Goal: Task Accomplishment & Management: Use online tool/utility

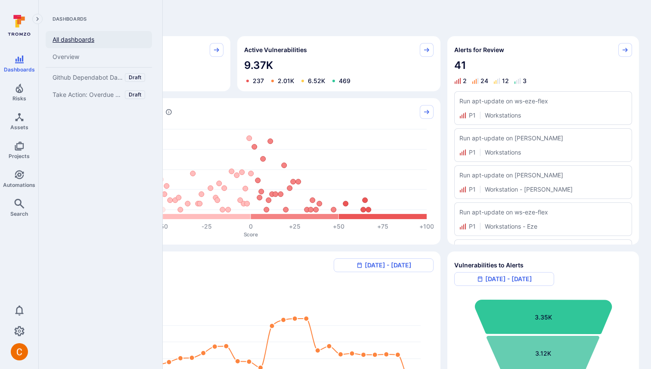
click at [83, 39] on link "All dashboards" at bounding box center [99, 39] width 106 height 17
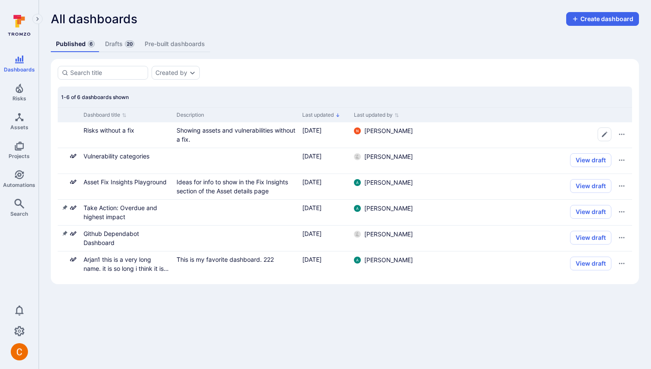
click at [183, 37] on link "Pre-built dashboards" at bounding box center [174, 44] width 71 height 16
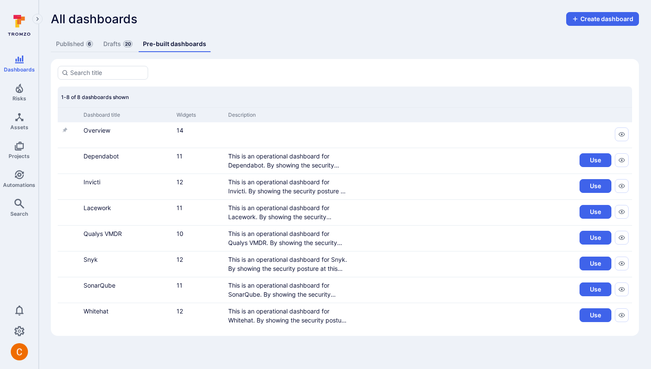
click at [111, 37] on link "Drafts 20" at bounding box center [118, 44] width 40 height 16
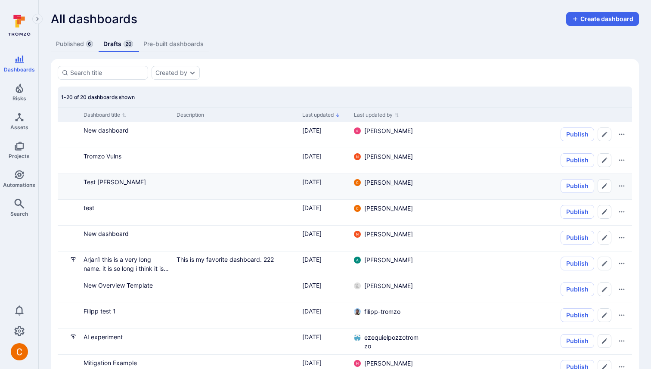
click at [105, 179] on link "Test Camilo" at bounding box center [115, 181] width 62 height 7
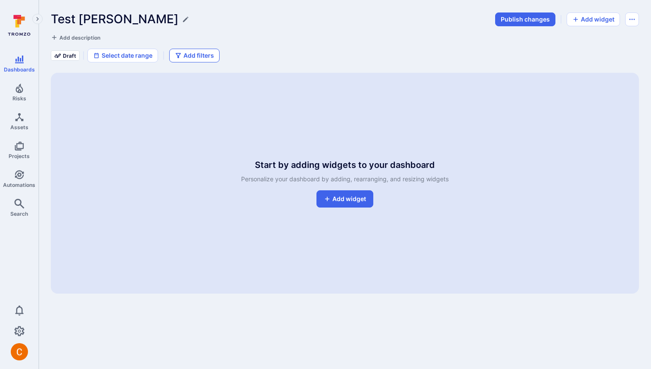
click at [206, 55] on button "Add filters" at bounding box center [194, 56] width 50 height 14
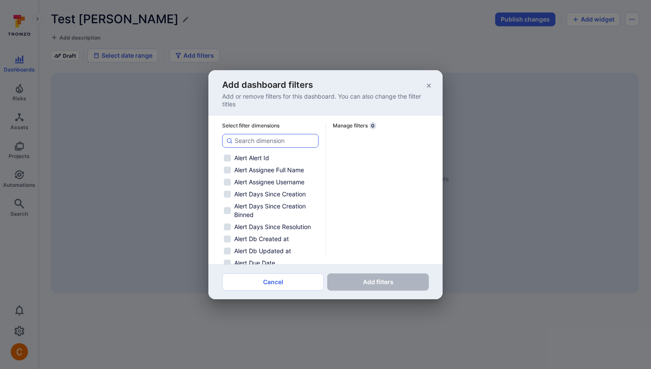
click at [301, 146] on div at bounding box center [270, 141] width 96 height 14
click at [301, 145] on input at bounding box center [275, 140] width 80 height 9
click at [301, 139] on input at bounding box center [275, 140] width 80 height 9
type input "s"
checkbox input "false"
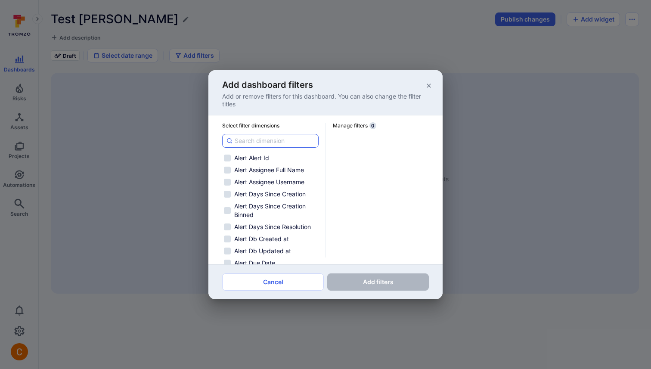
checkbox input "false"
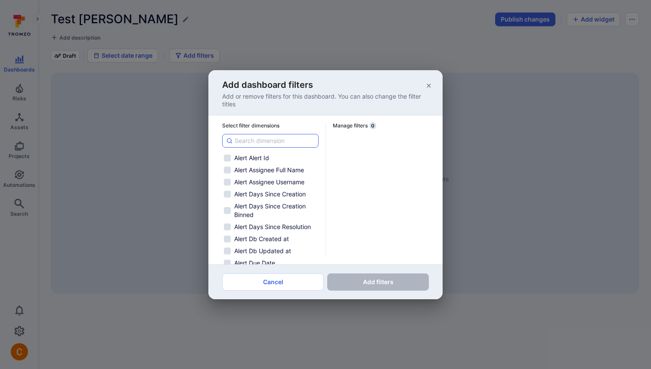
checkbox input "false"
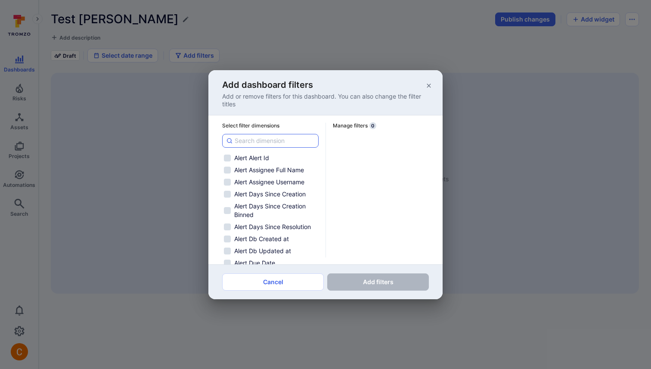
checkbox input "false"
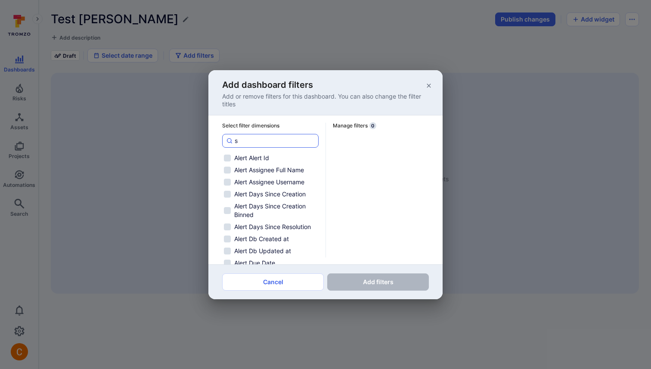
checkbox input "false"
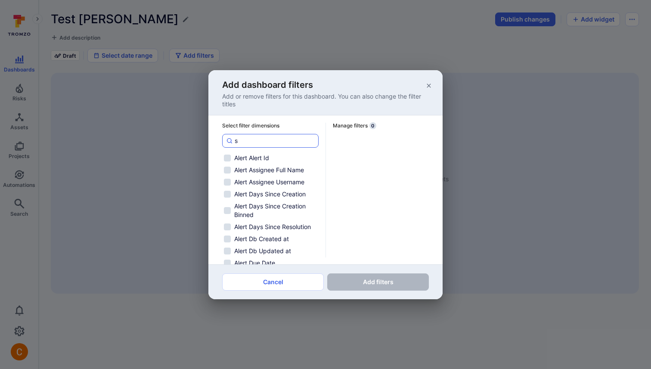
checkbox input "false"
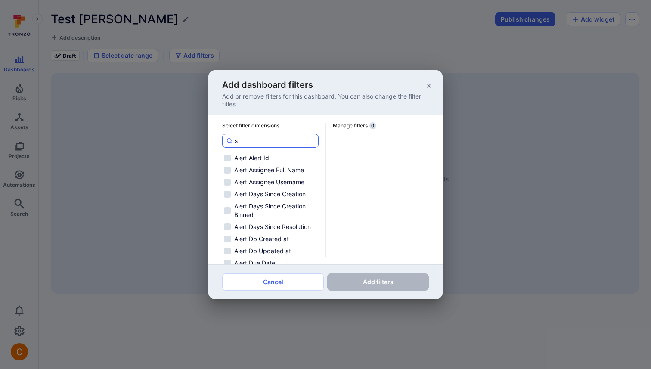
checkbox input "false"
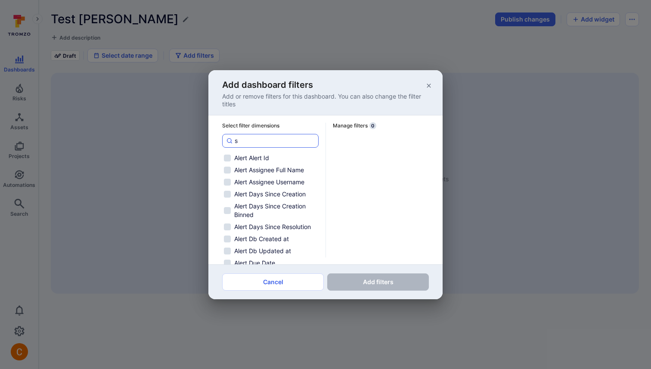
checkbox input "false"
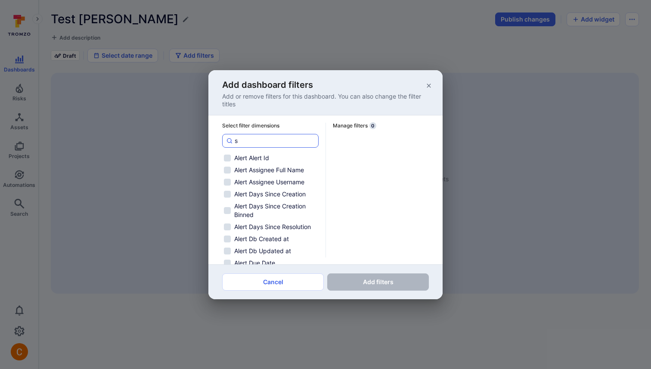
checkbox input "false"
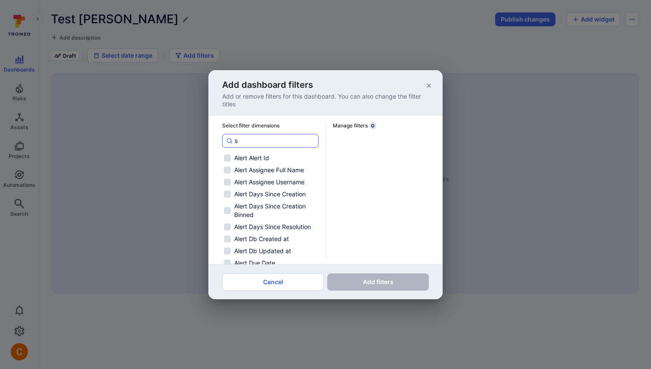
checkbox input "false"
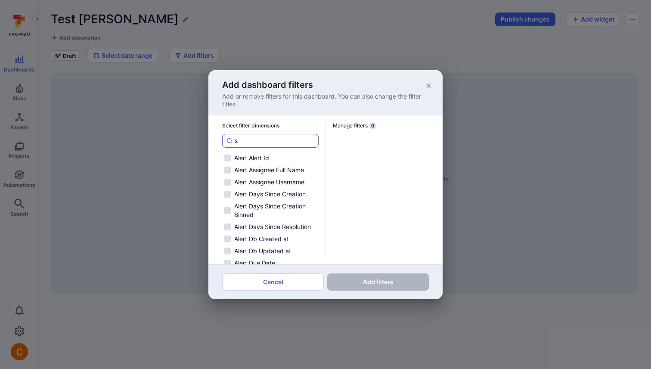
checkbox input "false"
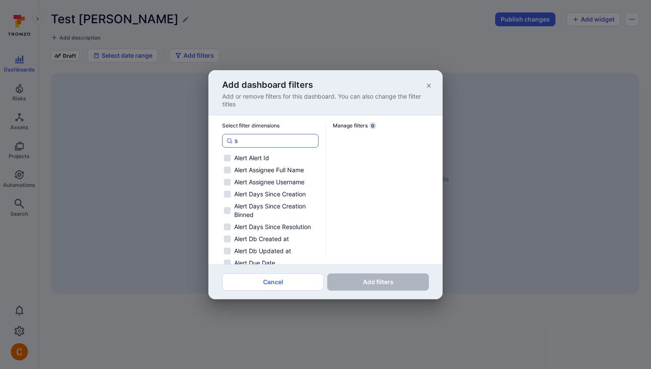
checkbox input "false"
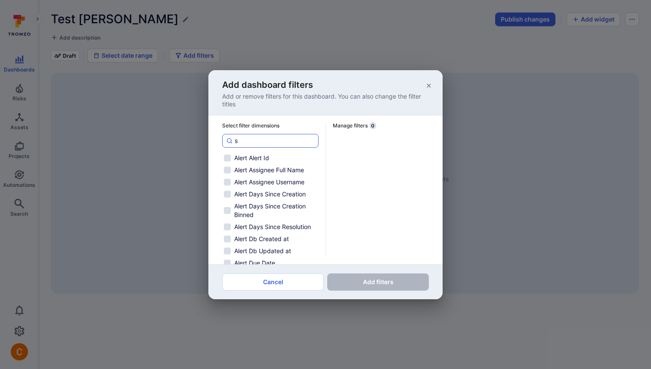
checkbox input "false"
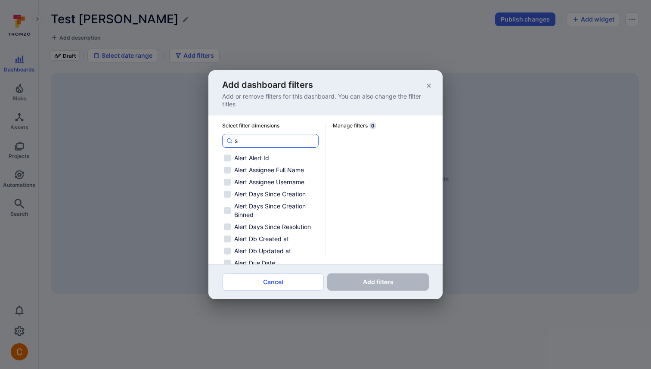
checkbox input "false"
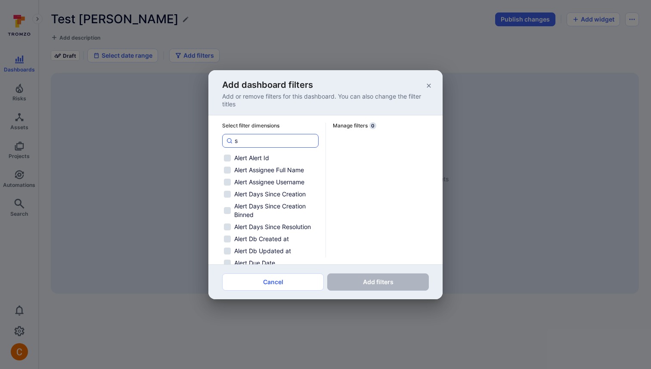
checkbox input "false"
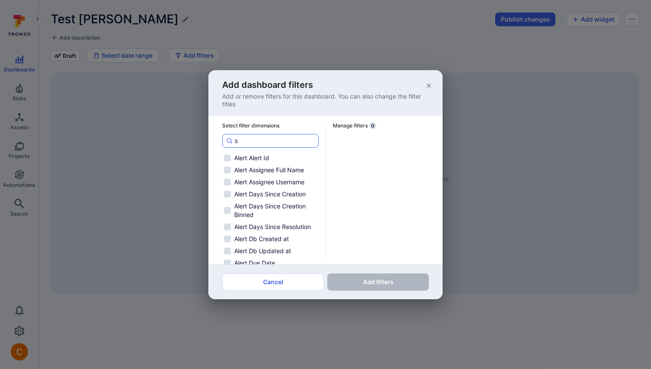
checkbox input "false"
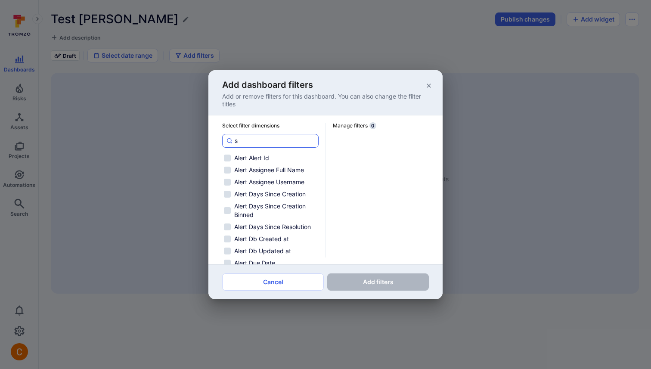
checkbox input "false"
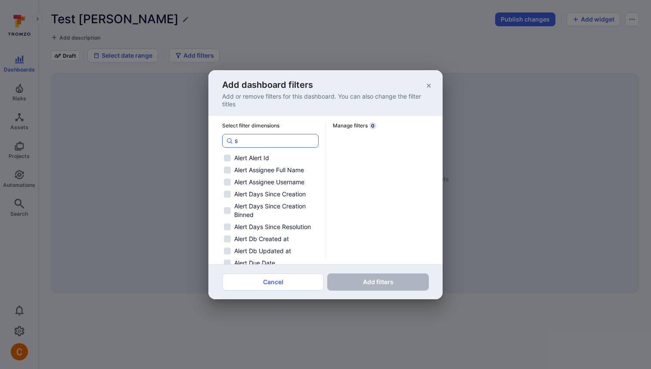
checkbox input "false"
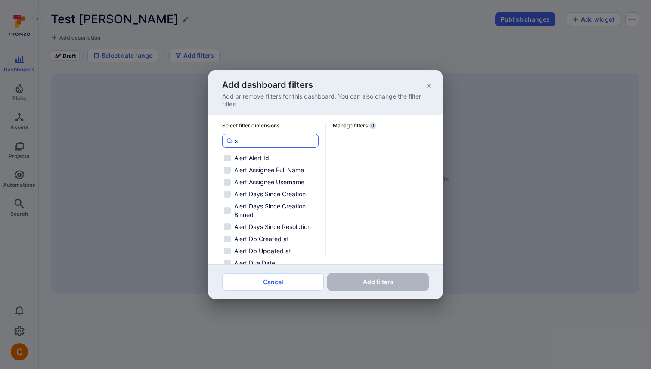
checkbox input "false"
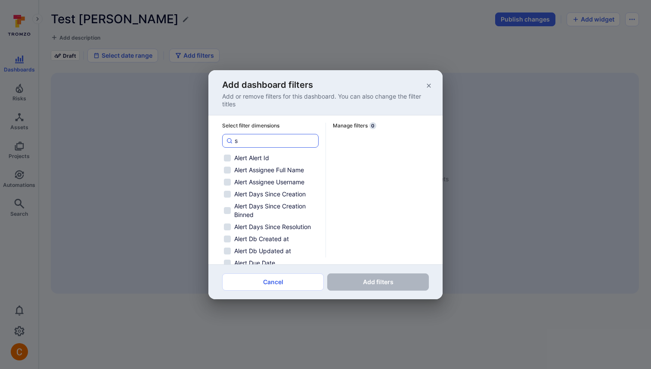
checkbox input "false"
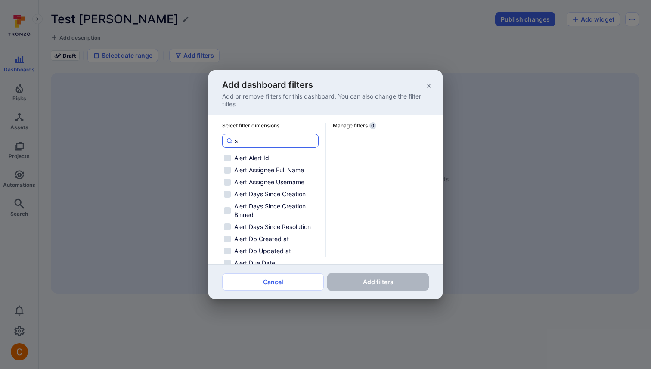
checkbox input "false"
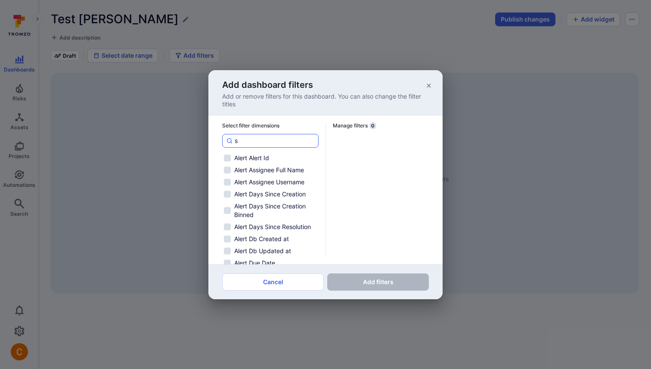
checkbox input "false"
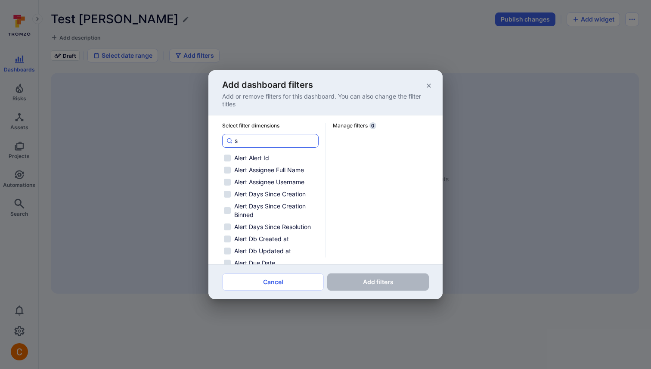
checkbox input "false"
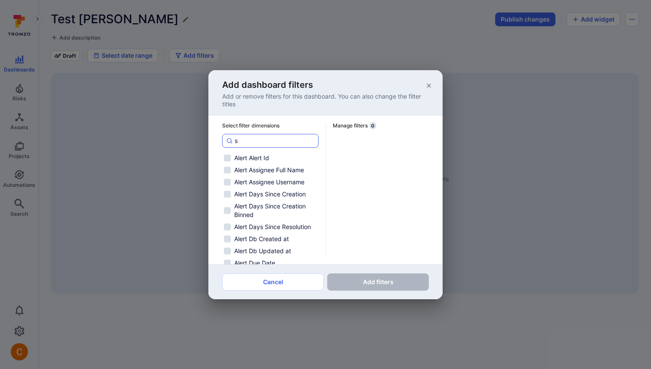
checkbox input "false"
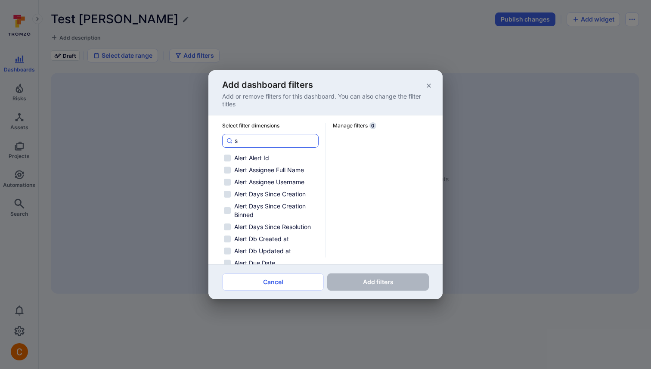
checkbox input "false"
type input "se"
checkbox input "false"
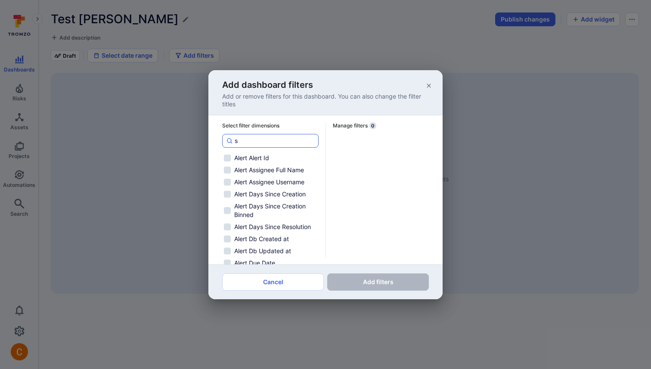
checkbox input "false"
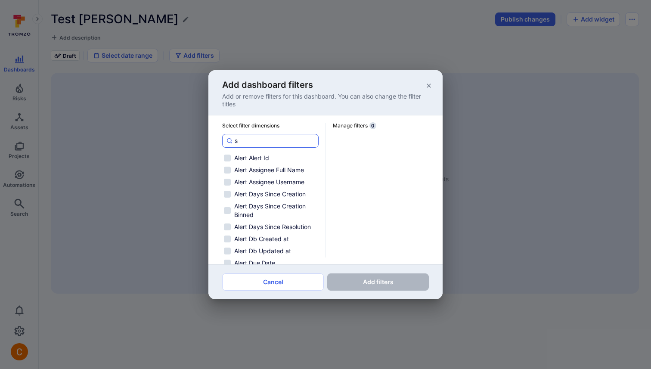
checkbox input "false"
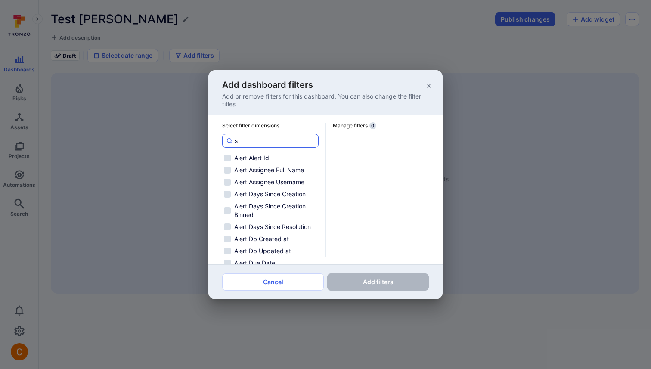
checkbox input "false"
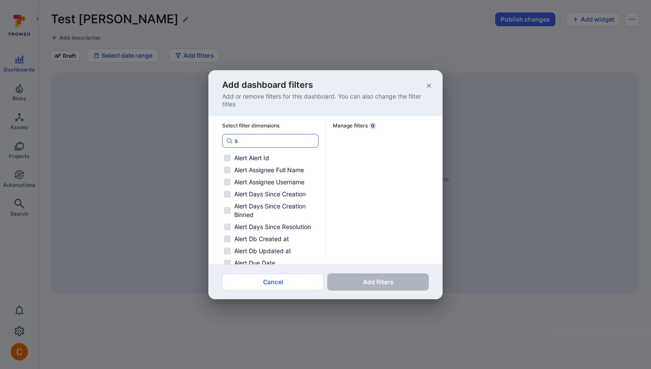
checkbox input "false"
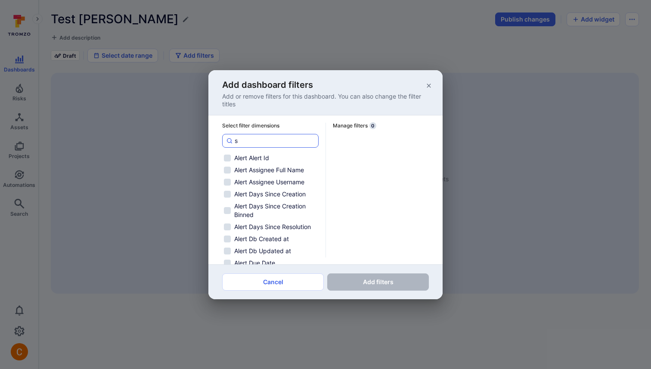
checkbox input "false"
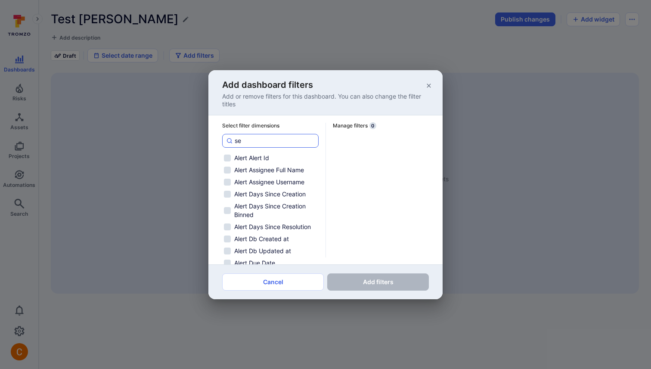
checkbox input "false"
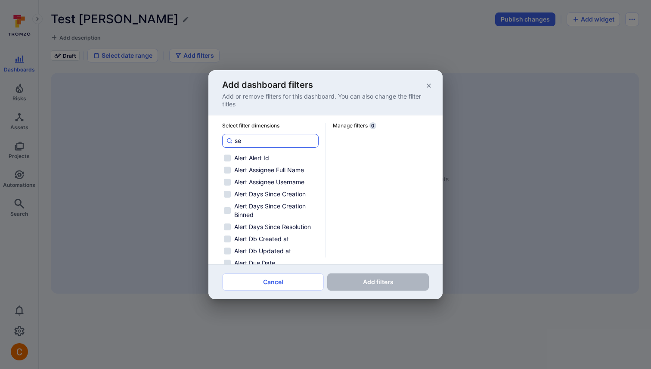
checkbox input "false"
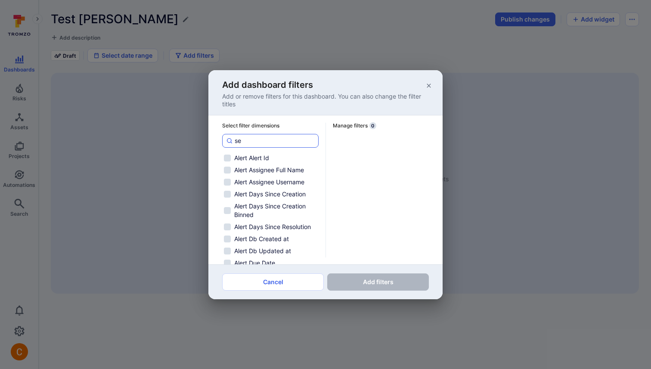
checkbox input "false"
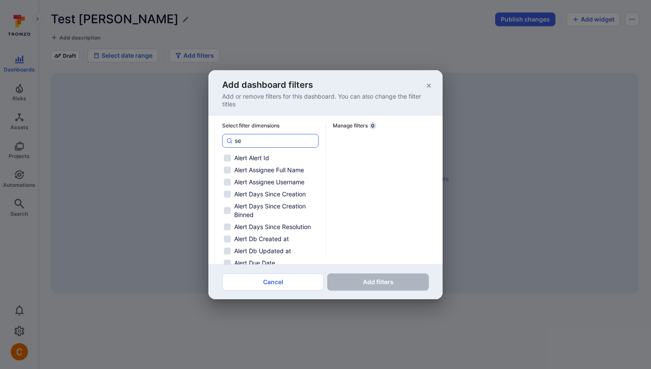
checkbox input "false"
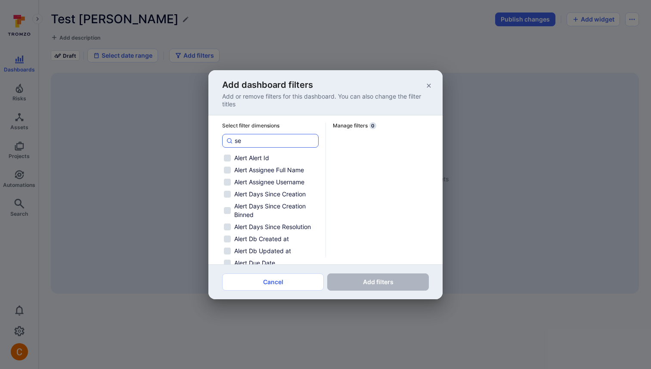
checkbox input "false"
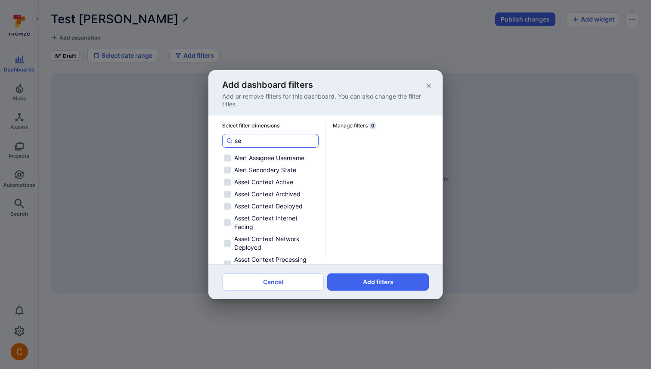
type input "sev"
checkbox input "false"
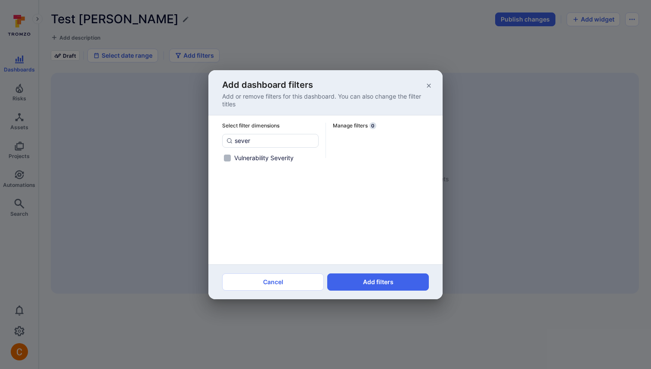
type input "sever"
click at [273, 157] on span "Vulnerability Severity" at bounding box center [263, 158] width 59 height 9
click at [231, 157] on input "Vulnerability Severity" at bounding box center [227, 158] width 7 height 7
checkbox input "true"
click at [382, 279] on button "Add filters" at bounding box center [378, 281] width 102 height 17
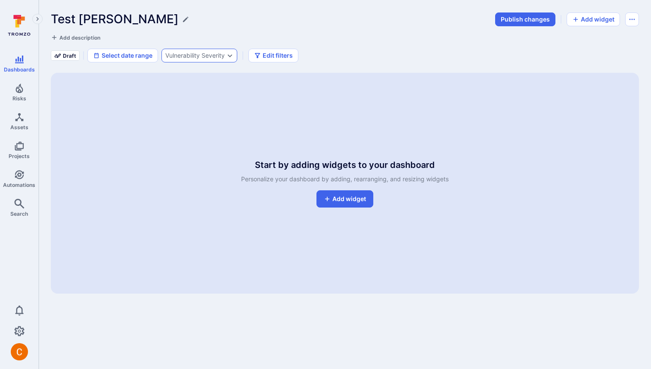
click at [207, 58] on div "Vulnerability Severity" at bounding box center [194, 55] width 59 height 7
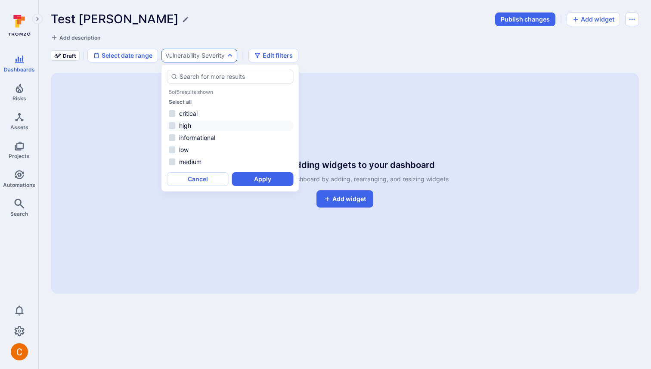
click at [185, 126] on li "high" at bounding box center [230, 126] width 127 height 10
click at [218, 32] on div "Test Camilo Publish changes Add widget Add description Draft Select date range …" at bounding box center [345, 37] width 588 height 50
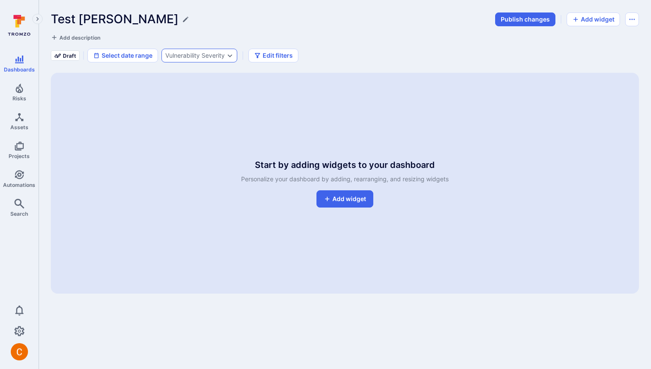
click at [198, 52] on div "Vulnerability Severity" at bounding box center [194, 55] width 59 height 7
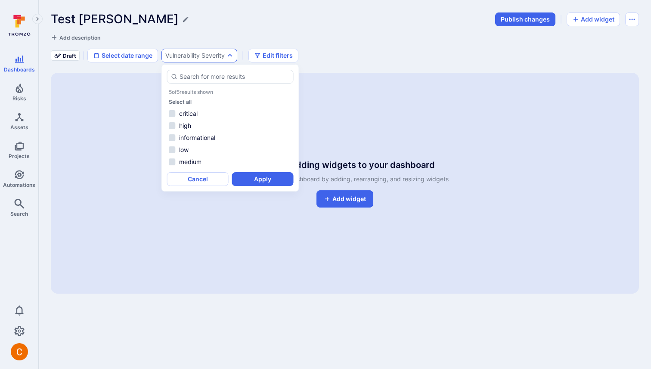
click at [205, 32] on div "Test Camilo Publish changes Add widget Add description Draft Select date range …" at bounding box center [345, 37] width 588 height 50
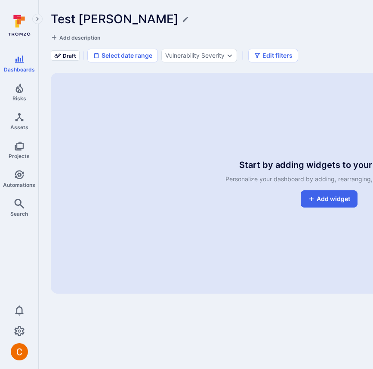
click at [329, 64] on div "Test Camilo Publish changes Add widget Add description Draft Select date range …" at bounding box center [329, 152] width 557 height 281
click at [198, 53] on div "Vulnerability Severity" at bounding box center [194, 55] width 59 height 7
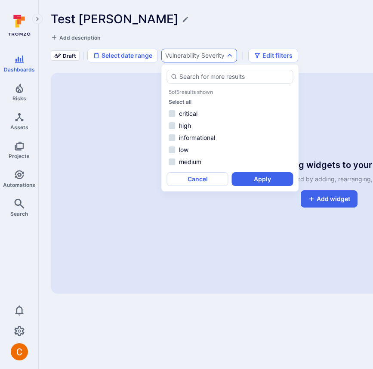
click at [231, 38] on div "Add description" at bounding box center [179, 37] width 257 height 9
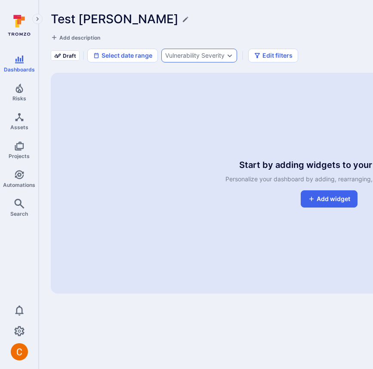
click at [200, 59] on div "Vulnerability Severity" at bounding box center [199, 56] width 76 height 14
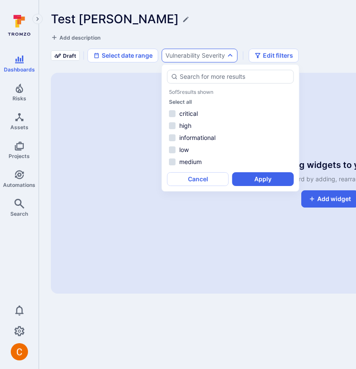
click at [250, 34] on div "Add description" at bounding box center [179, 37] width 257 height 9
